Goal: Task Accomplishment & Management: Manage account settings

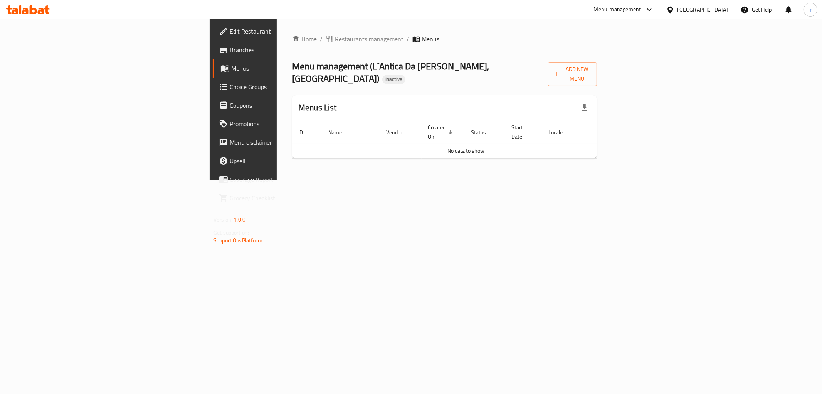
click at [230, 46] on span "Branches" at bounding box center [285, 49] width 111 height 9
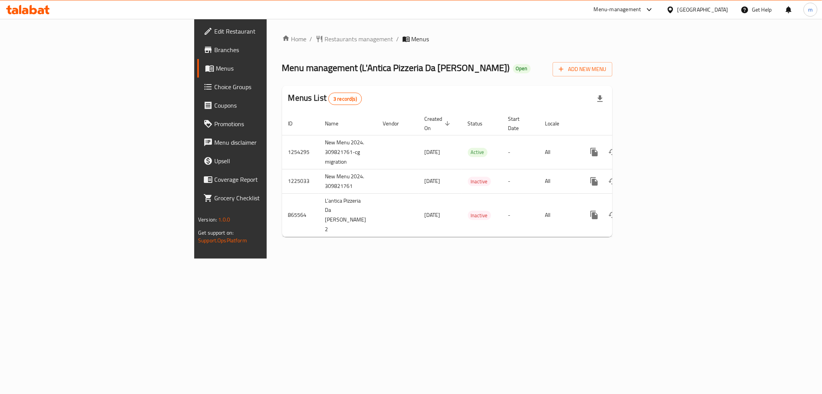
click at [214, 47] on span "Branches" at bounding box center [269, 49] width 111 height 9
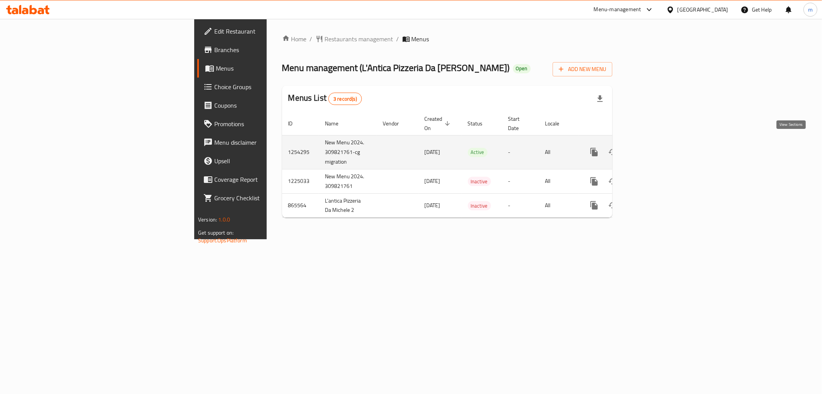
click at [659, 145] on link "enhanced table" at bounding box center [650, 152] width 19 height 19
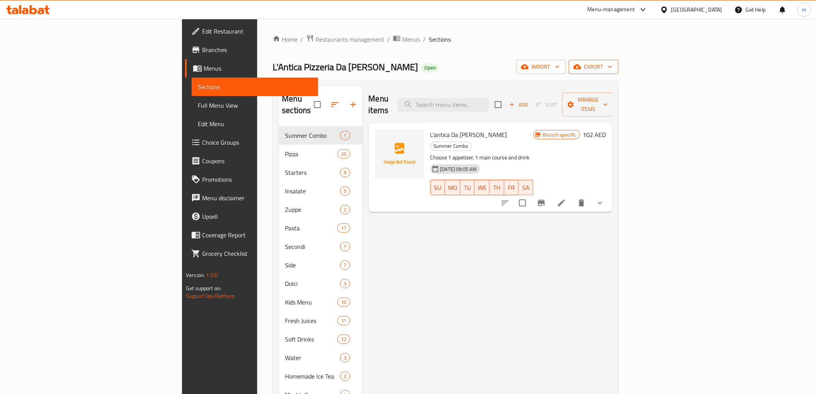
click at [612, 67] on span "export" at bounding box center [593, 67] width 37 height 10
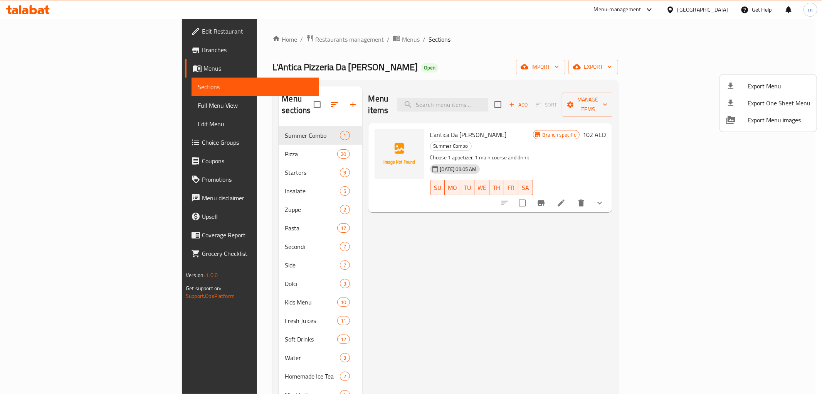
click at [776, 39] on div at bounding box center [411, 197] width 822 height 394
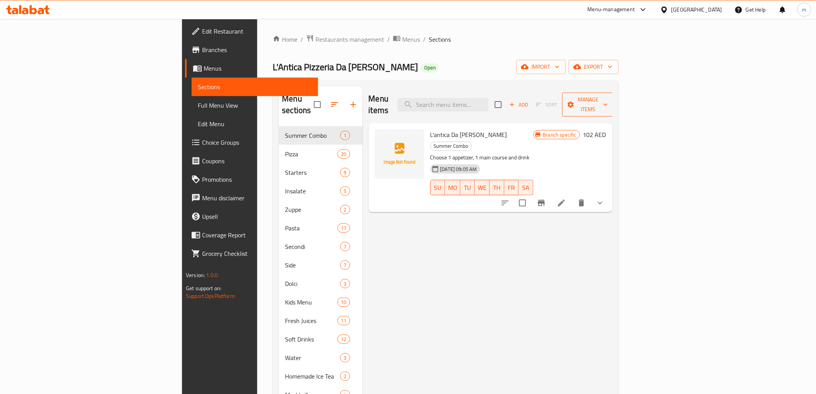
click at [607, 97] on span "Manage items" at bounding box center [587, 104] width 39 height 19
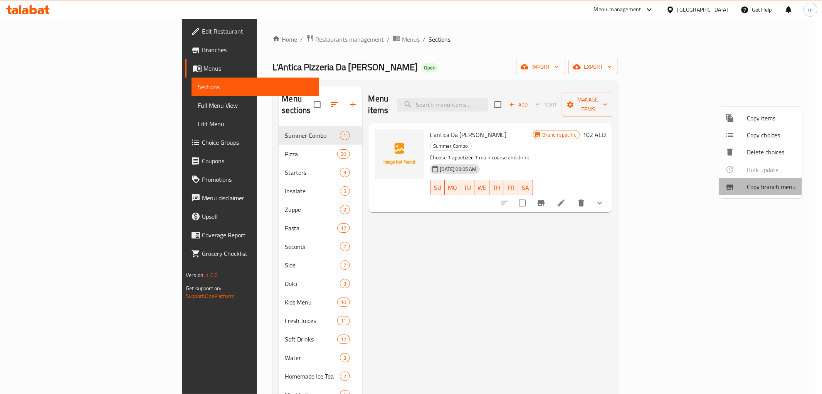
click at [754, 182] on span "Copy branch menu" at bounding box center [771, 186] width 49 height 9
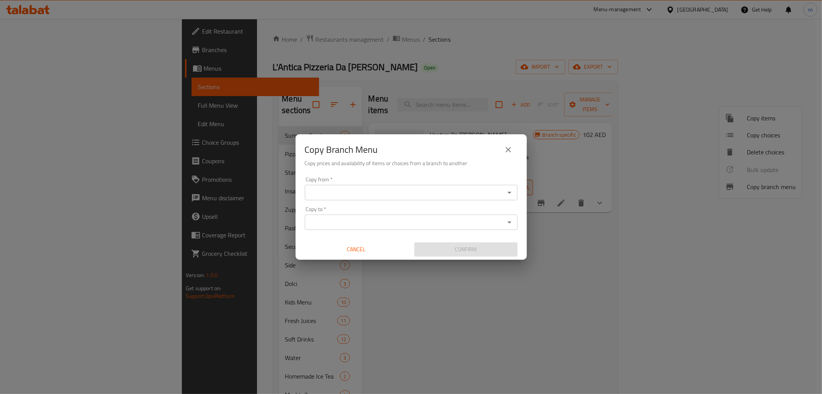
click at [482, 190] on input "Copy from   *" at bounding box center [404, 192] width 195 height 11
click at [584, 243] on div "Copy Branch Menu Copy prices and availability of items or choices from a branch…" at bounding box center [411, 197] width 822 height 394
click at [511, 153] on icon "close" at bounding box center [508, 149] width 9 height 9
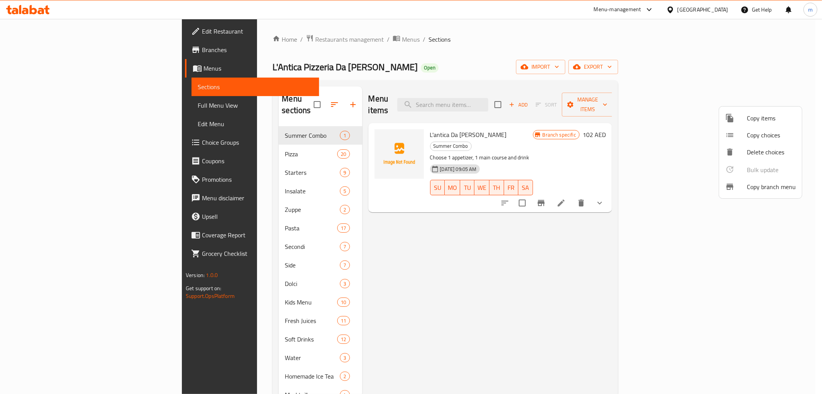
click at [786, 41] on div at bounding box center [411, 197] width 822 height 394
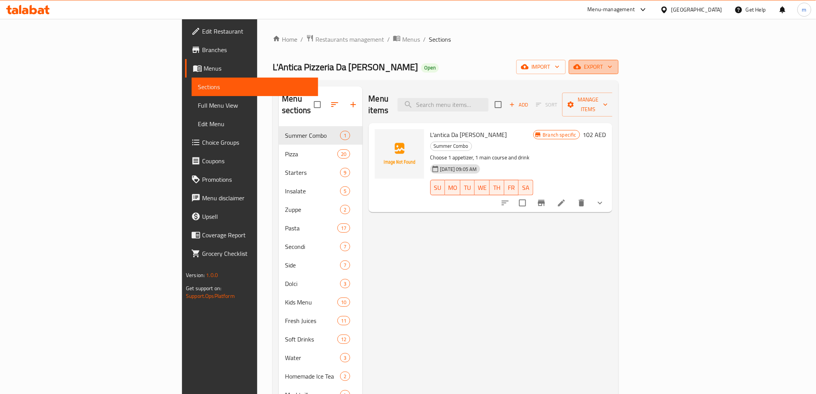
click at [618, 72] on button "export" at bounding box center [594, 67] width 50 height 14
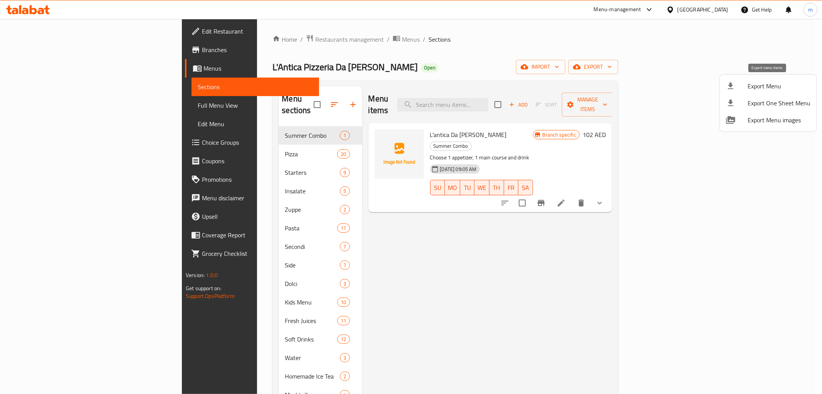
click at [797, 85] on span "Export Menu" at bounding box center [779, 85] width 63 height 9
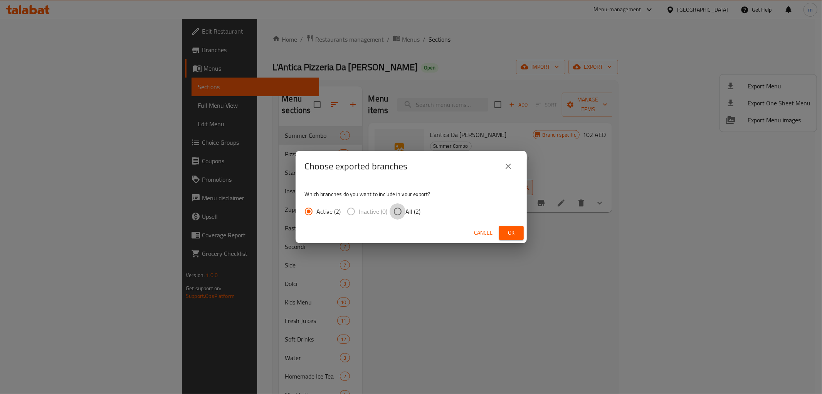
click at [401, 213] on input "All (2)" at bounding box center [398, 211] width 16 height 16
radio input "true"
click at [509, 232] on span "Ok" at bounding box center [511, 233] width 12 height 10
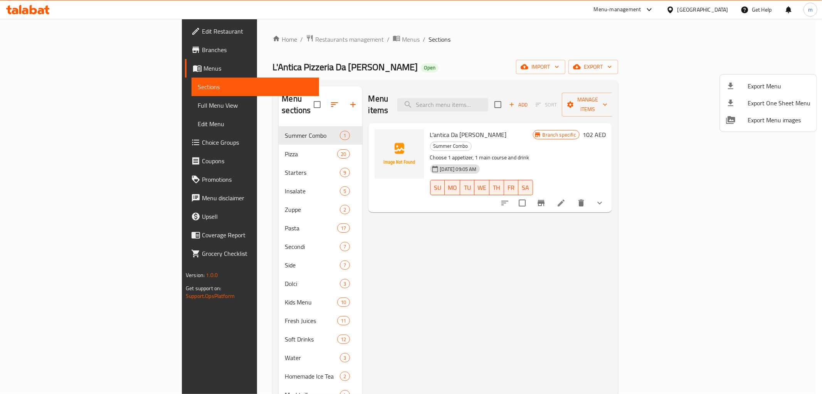
click at [40, 107] on div at bounding box center [411, 197] width 822 height 394
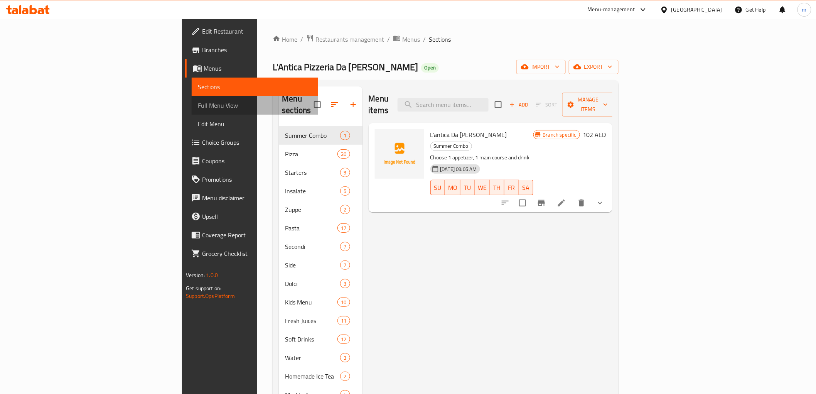
click at [198, 107] on span "Full Menu View" at bounding box center [255, 105] width 114 height 9
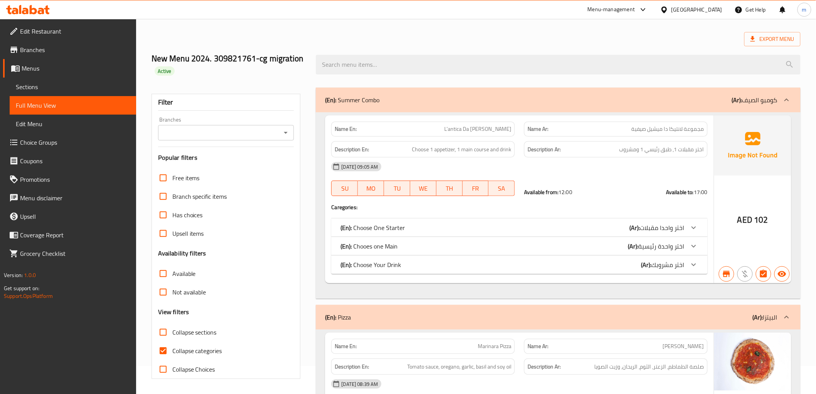
scroll to position [43, 0]
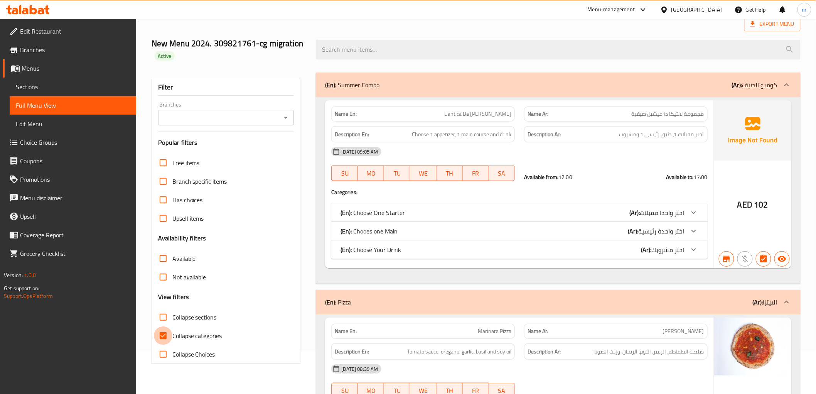
click at [163, 337] on input "Collapse categories" at bounding box center [163, 335] width 19 height 19
checkbox input "false"
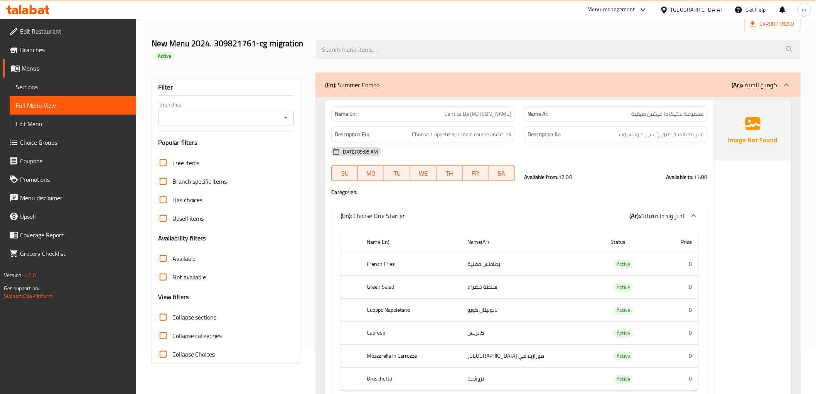
click at [57, 32] on span "Edit Restaurant" at bounding box center [75, 31] width 110 height 9
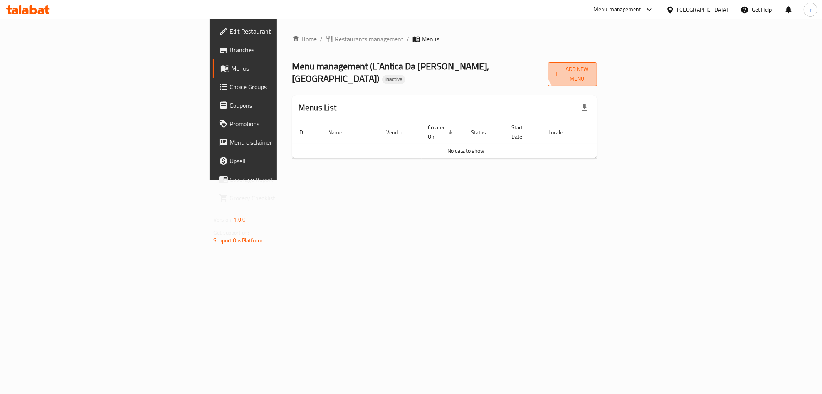
click at [591, 67] on span "Add New Menu" at bounding box center [572, 73] width 37 height 19
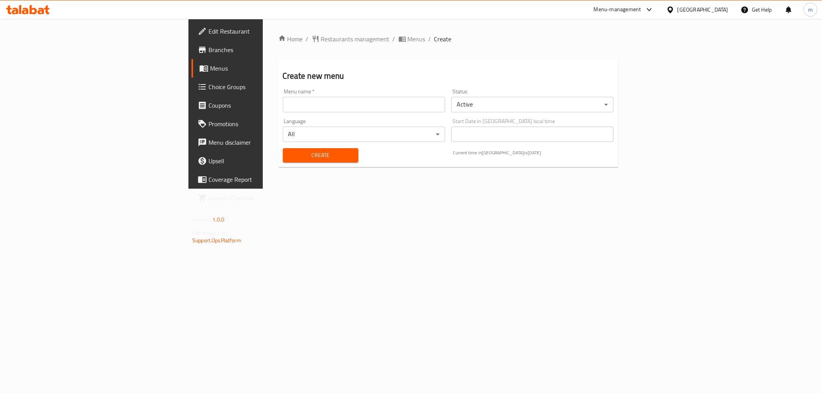
click at [396, 97] on input "text" at bounding box center [364, 104] width 162 height 15
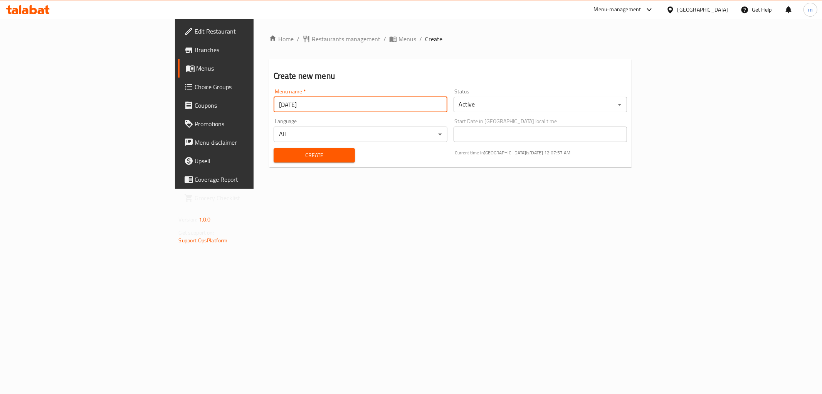
type input "[DATE]"
click at [280, 160] on span "Create" at bounding box center [314, 155] width 69 height 10
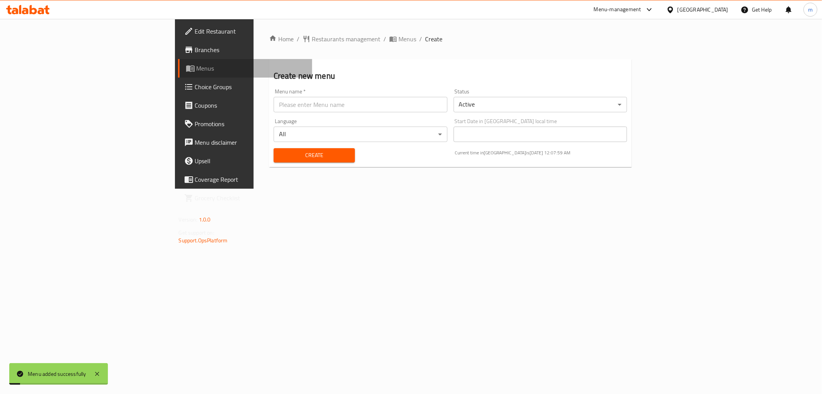
click at [197, 67] on span "Menus" at bounding box center [251, 68] width 109 height 9
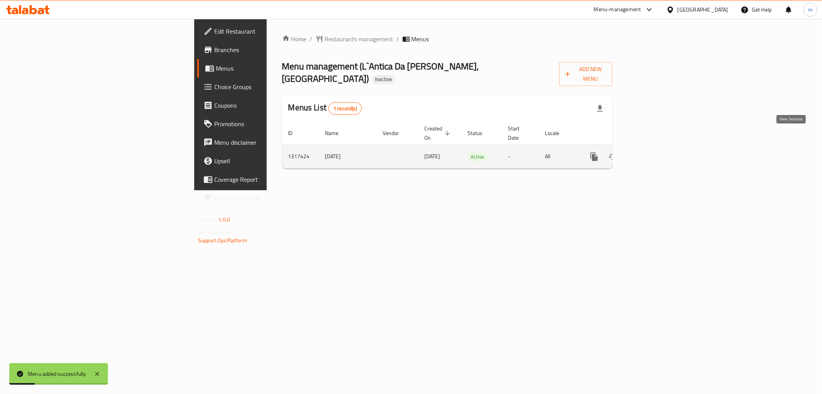
click at [654, 152] on icon "enhanced table" at bounding box center [649, 156] width 9 height 9
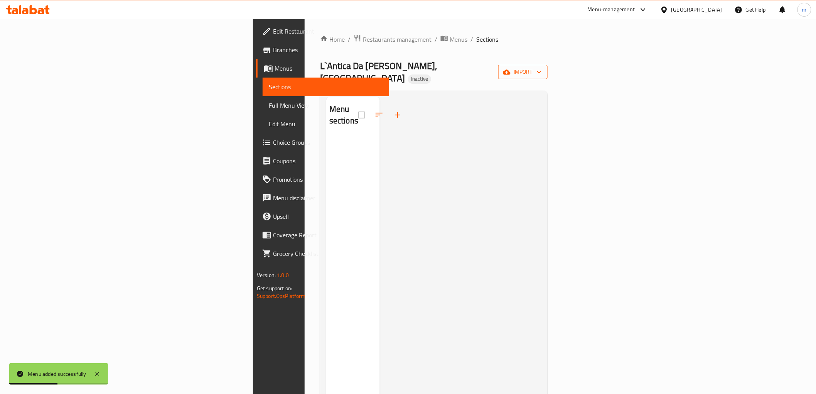
click at [541, 71] on span "import" at bounding box center [522, 72] width 37 height 10
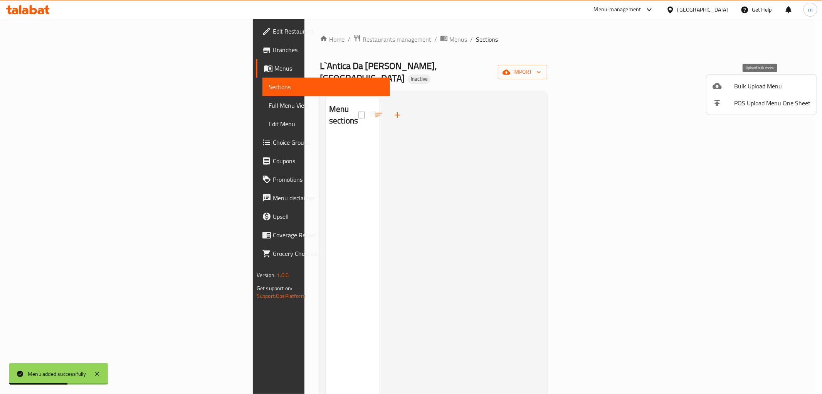
click at [759, 86] on span "Bulk Upload Menu" at bounding box center [772, 85] width 76 height 9
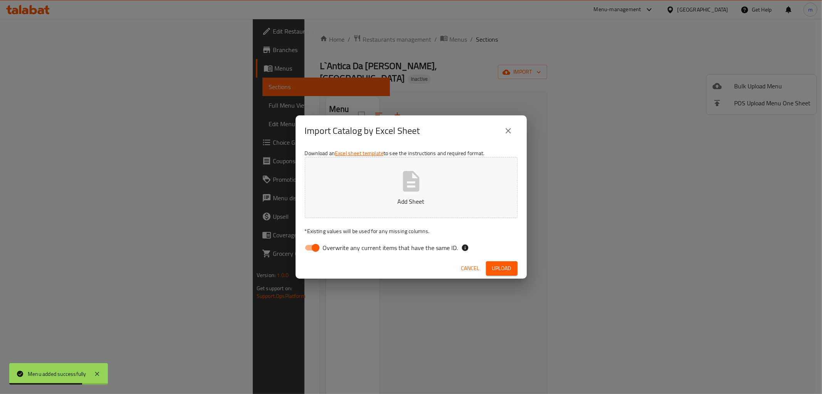
click at [313, 252] on input "Overwrite any current items that have the same ID." at bounding box center [316, 247] width 44 height 15
checkbox input "false"
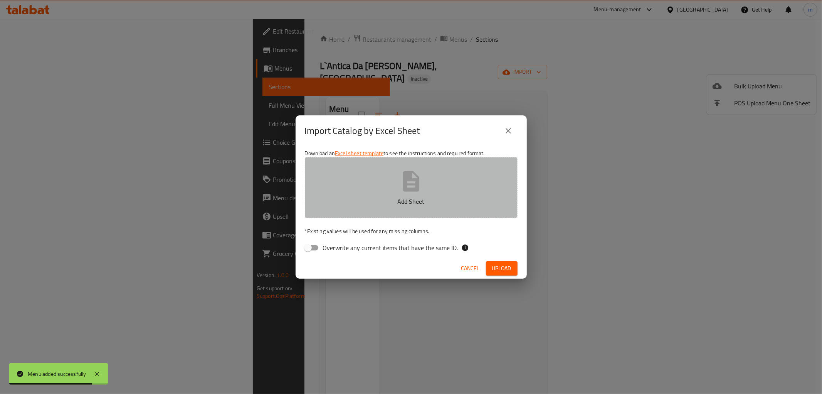
click at [415, 197] on p "Add Sheet" at bounding box center [411, 201] width 189 height 9
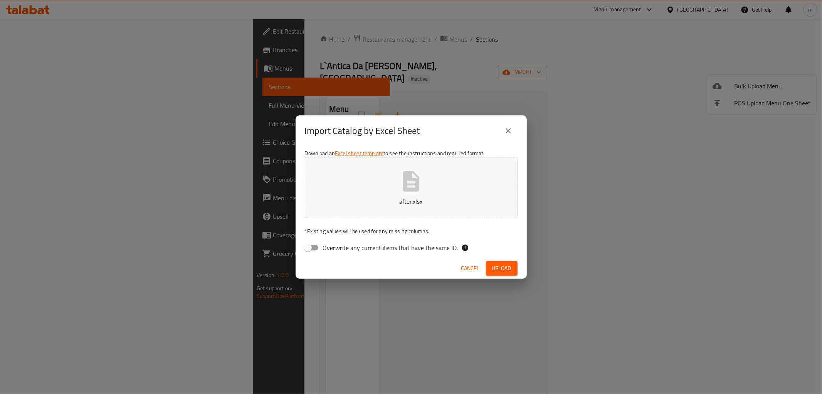
click at [501, 266] on span "Upload" at bounding box center [501, 268] width 19 height 10
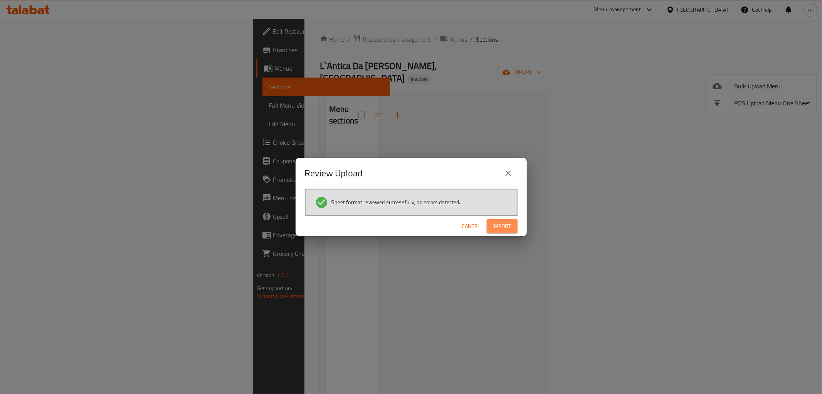
click at [509, 227] on span "Import" at bounding box center [502, 226] width 19 height 10
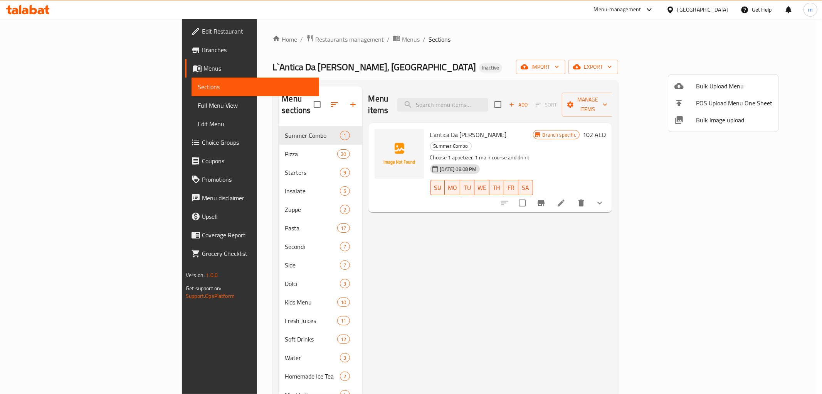
click at [47, 105] on div at bounding box center [411, 197] width 822 height 394
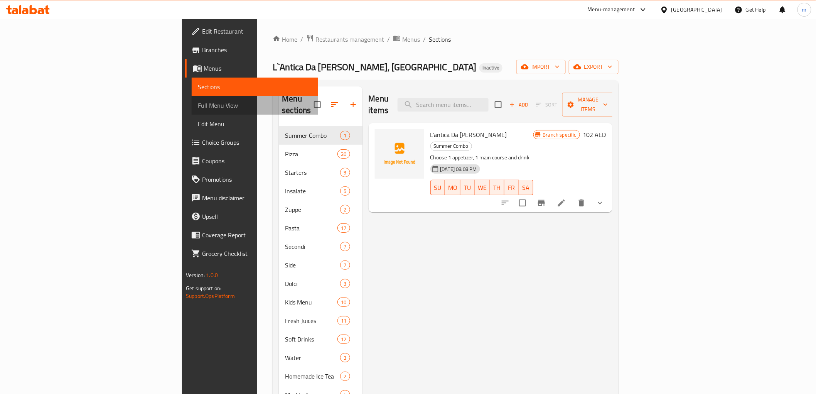
click at [198, 105] on span "Full Menu View" at bounding box center [255, 105] width 114 height 9
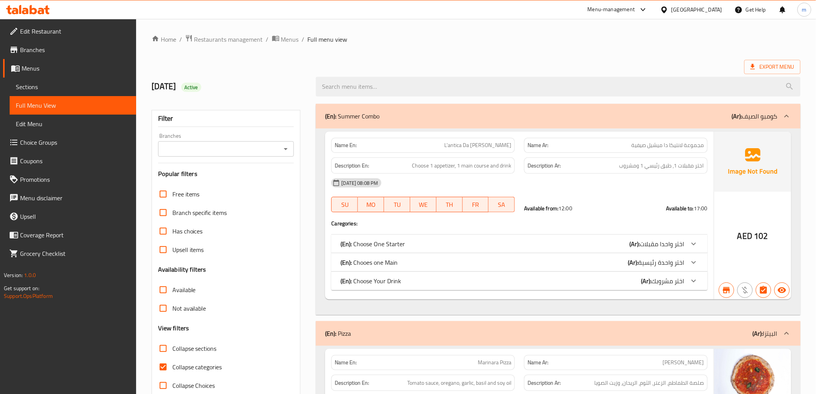
click at [163, 365] on input "Collapse categories" at bounding box center [163, 366] width 19 height 19
checkbox input "false"
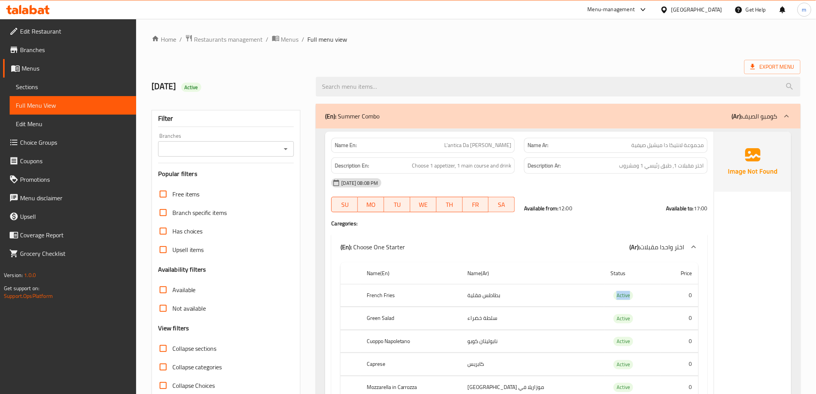
click at [50, 33] on span "Edit Restaurant" at bounding box center [75, 31] width 110 height 9
